Goal: Task Accomplishment & Management: Complete application form

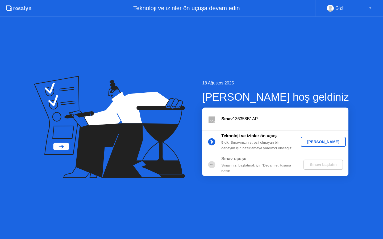
click at [330, 143] on div "[PERSON_NAME]" at bounding box center [323, 142] width 41 height 4
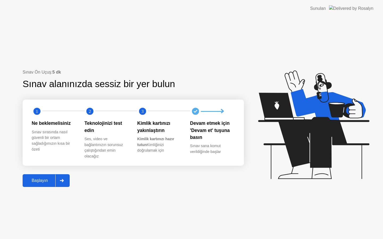
click at [42, 181] on div "Başlayın" at bounding box center [39, 180] width 31 height 5
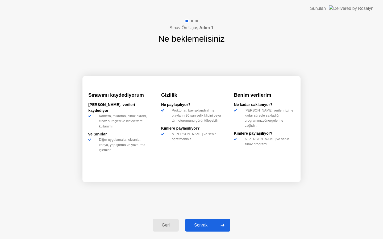
click at [206, 224] on div "Sonraki" at bounding box center [201, 225] width 29 height 5
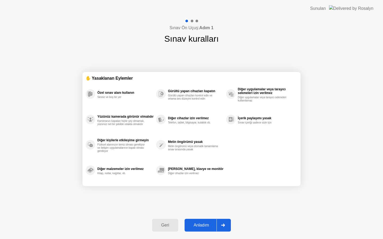
click at [204, 225] on div "Anladım" at bounding box center [201, 225] width 30 height 5
select select "Available cameras"
select select "Available speakers"
select select "Available microphones"
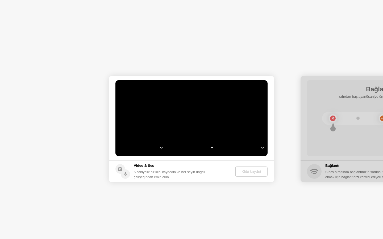
select select "**********"
select select "*******"
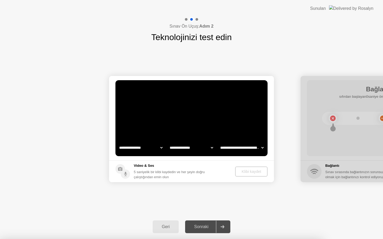
click at [165, 239] on div at bounding box center [191, 239] width 383 height 0
select select "**********"
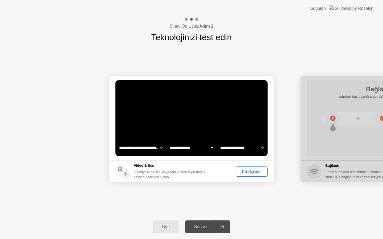
click at [257, 170] on div "Klibi kaydet" at bounding box center [251, 172] width 28 height 4
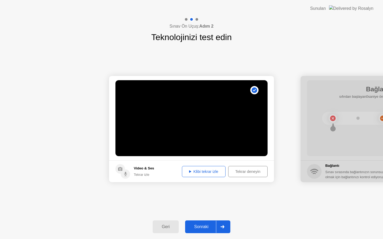
click at [208, 171] on div "Klibi tekrar izle" at bounding box center [204, 172] width 40 height 4
click at [201, 228] on div "Sonraki" at bounding box center [201, 227] width 29 height 5
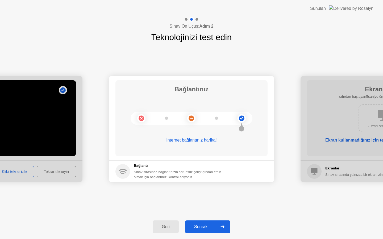
click at [208, 226] on div "Sonraki" at bounding box center [201, 227] width 29 height 5
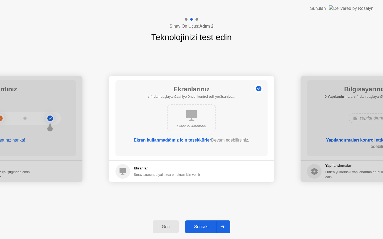
click at [199, 226] on div "Sonraki" at bounding box center [201, 227] width 29 height 5
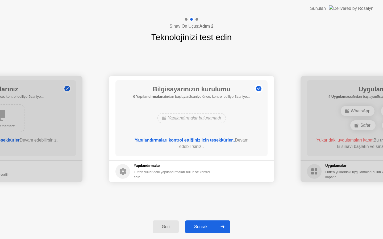
click at [202, 229] on div "Sonraki" at bounding box center [201, 227] width 29 height 5
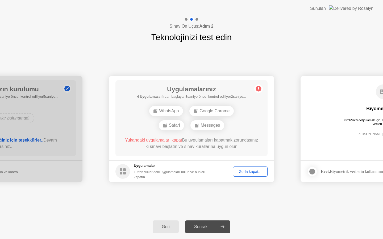
click at [248, 172] on div "Zorla kapat..." at bounding box center [250, 172] width 31 height 4
click at [247, 171] on div "Zorla kapat..." at bounding box center [250, 172] width 31 height 4
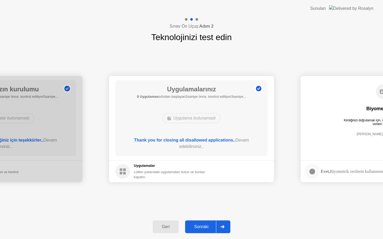
click at [208, 228] on div "Sonraki" at bounding box center [201, 227] width 29 height 5
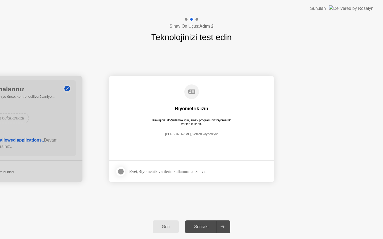
click at [204, 226] on div "Sonraki" at bounding box center [201, 227] width 29 height 5
click at [123, 172] on div at bounding box center [121, 172] width 6 height 6
click at [199, 225] on div "Sonraki" at bounding box center [201, 227] width 29 height 5
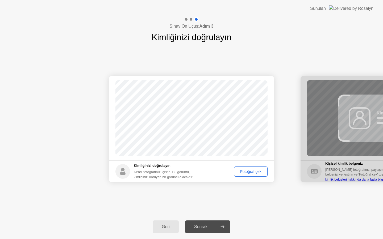
click at [249, 173] on div "Fotoğraf çek" at bounding box center [251, 172] width 30 height 4
click at [207, 228] on div "Sonraki" at bounding box center [201, 227] width 29 height 5
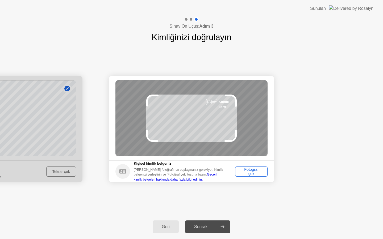
click at [242, 172] on div "Fotoğraf çek" at bounding box center [251, 171] width 29 height 9
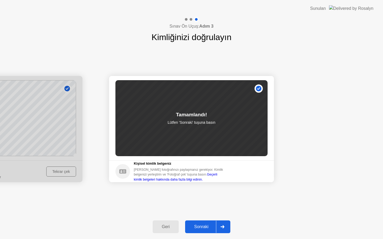
click at [203, 226] on div "Sonraki" at bounding box center [201, 227] width 29 height 5
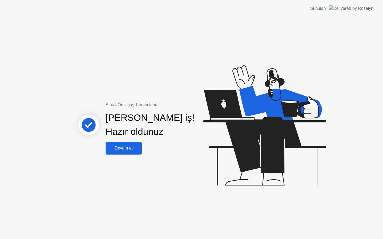
click at [138, 149] on div "Devam et" at bounding box center [123, 148] width 33 height 5
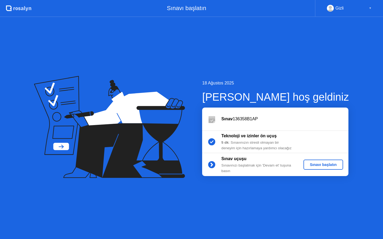
click at [322, 165] on div "Sınavı başlatın" at bounding box center [322, 165] width 35 height 4
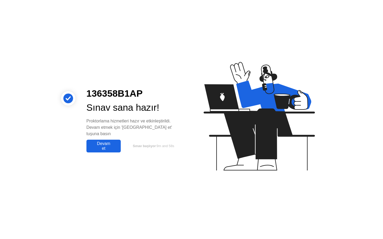
click at [105, 143] on div "Devam et" at bounding box center [103, 146] width 31 height 10
